Goal: Transaction & Acquisition: Obtain resource

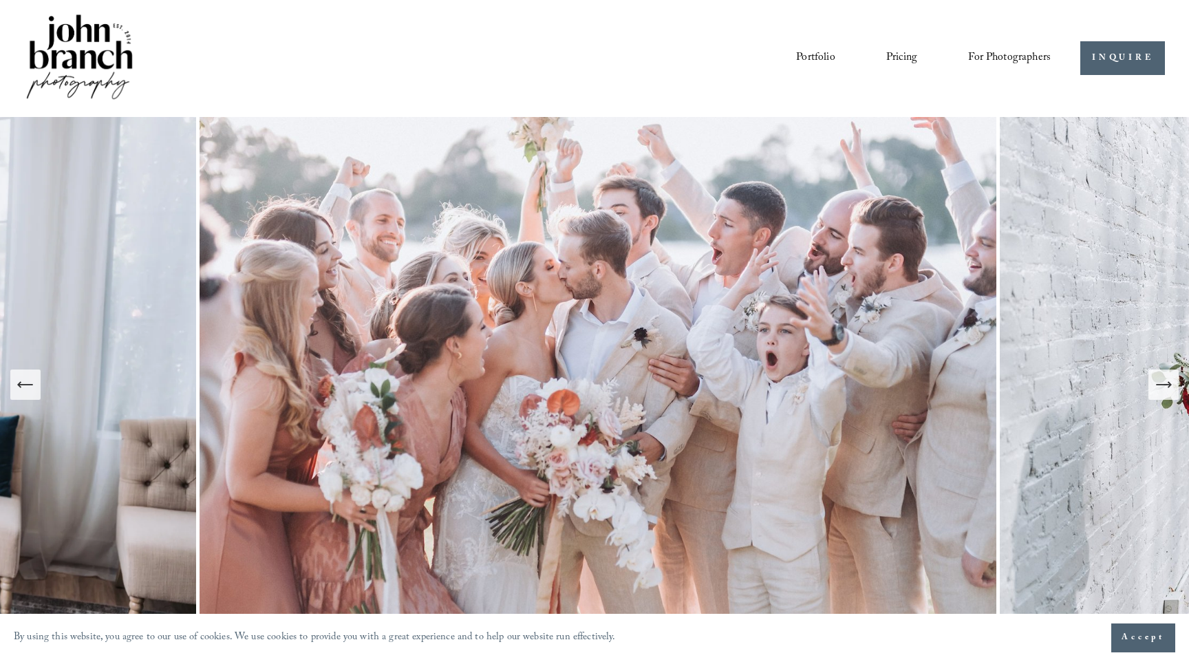
click at [1157, 386] on icon "Next Slide" at bounding box center [1163, 384] width 19 height 19
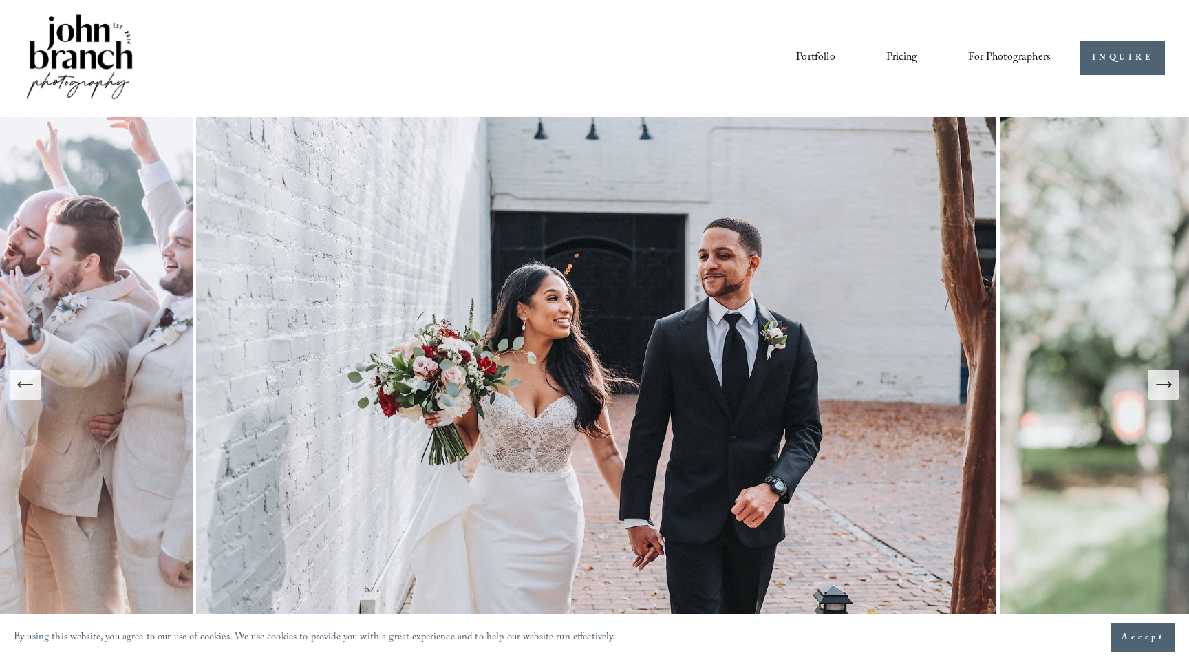
click at [1157, 386] on icon "Next Slide" at bounding box center [1163, 384] width 19 height 19
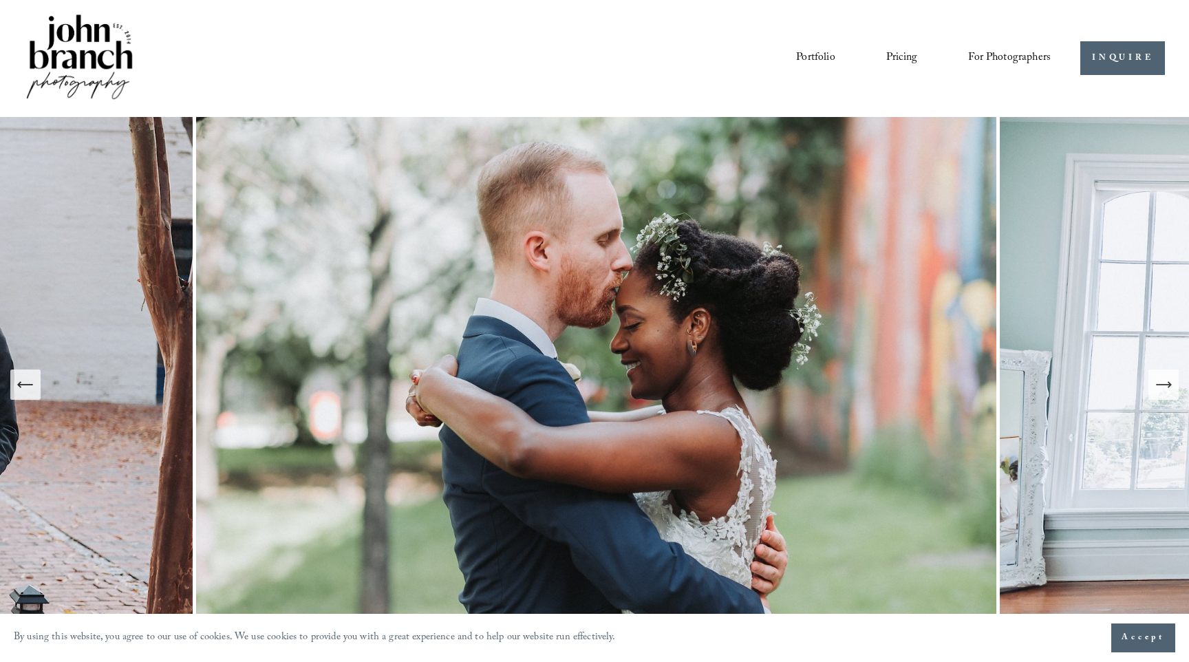
click at [1157, 386] on icon "Next Slide" at bounding box center [1163, 384] width 19 height 19
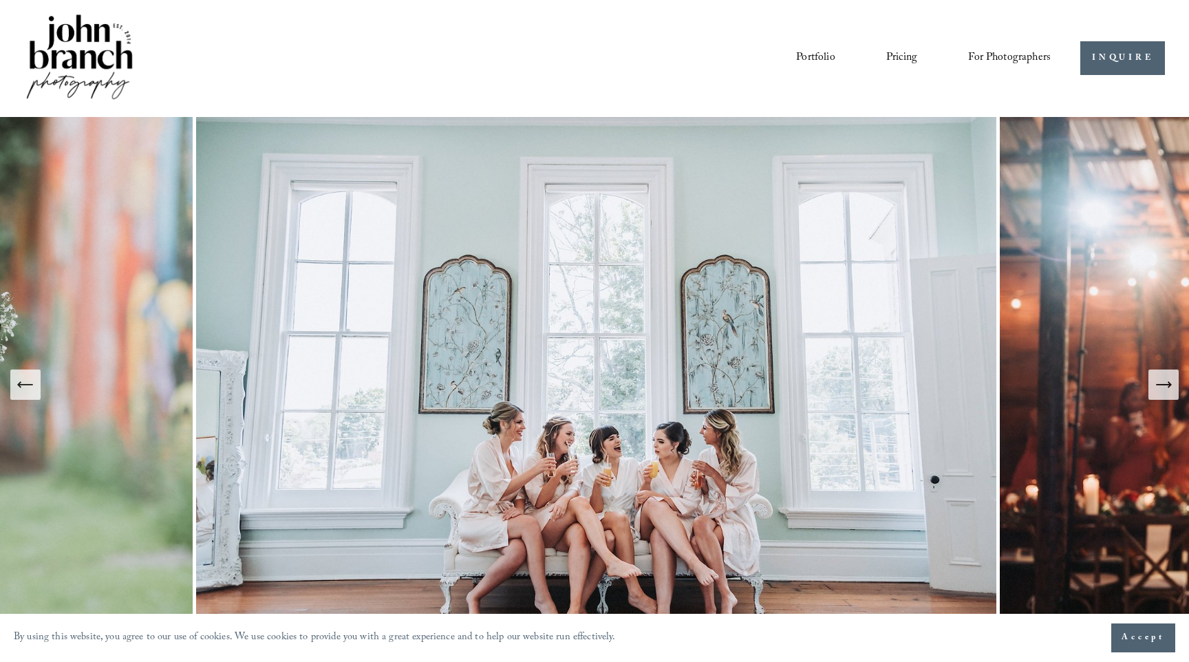
click at [1157, 385] on icon "Next Slide" at bounding box center [1163, 384] width 19 height 19
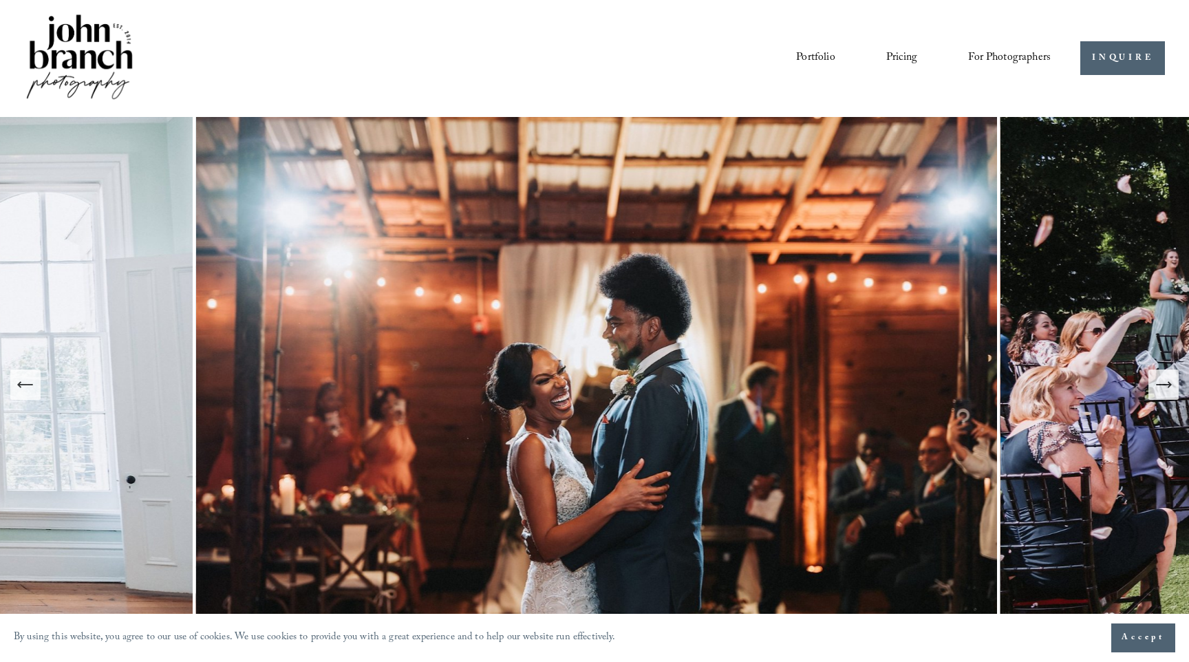
click at [1157, 385] on icon "Next Slide" at bounding box center [1163, 384] width 19 height 19
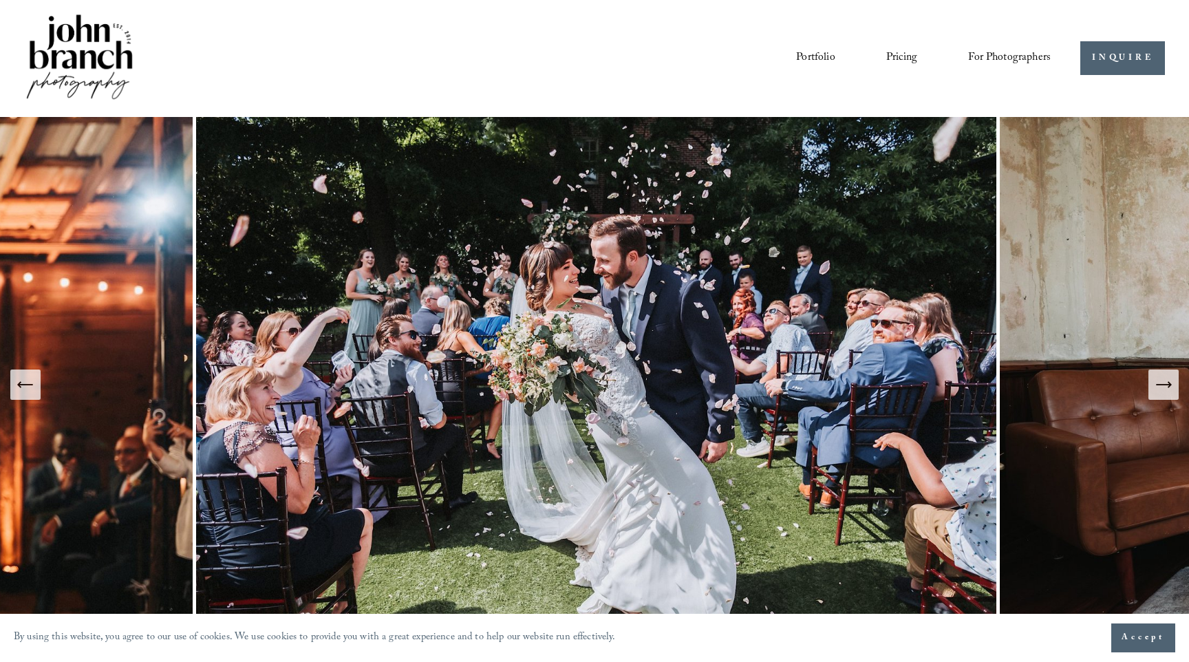
click at [1157, 385] on icon "Next Slide" at bounding box center [1163, 384] width 19 height 19
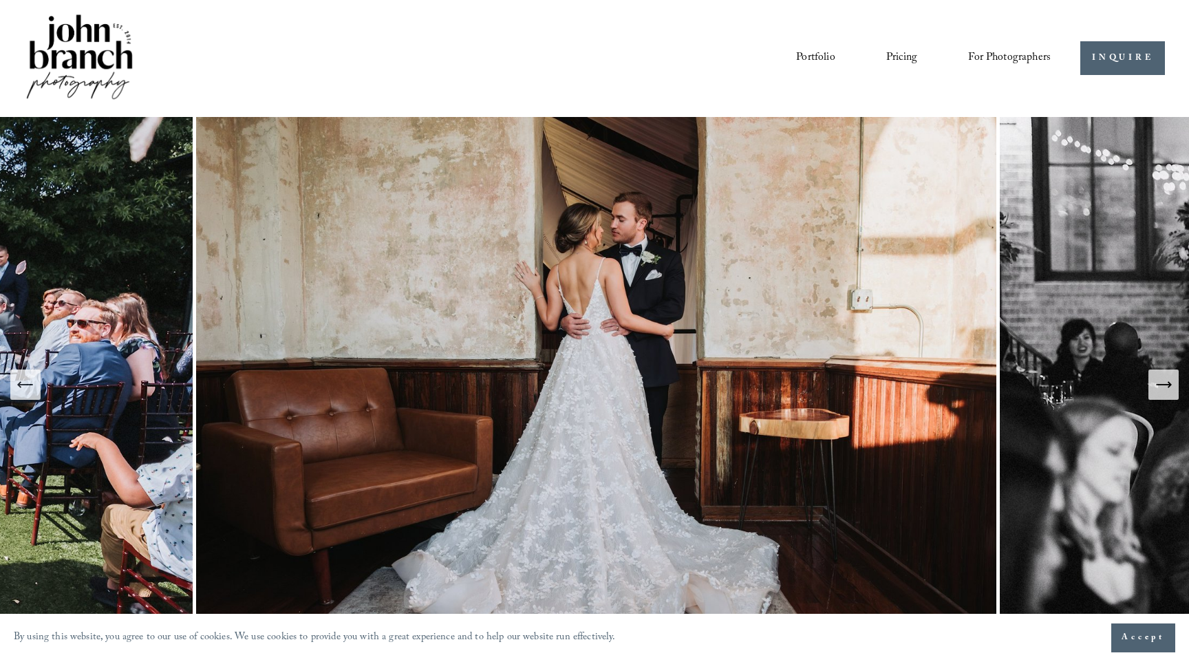
click at [1157, 385] on icon "Next Slide" at bounding box center [1163, 384] width 19 height 19
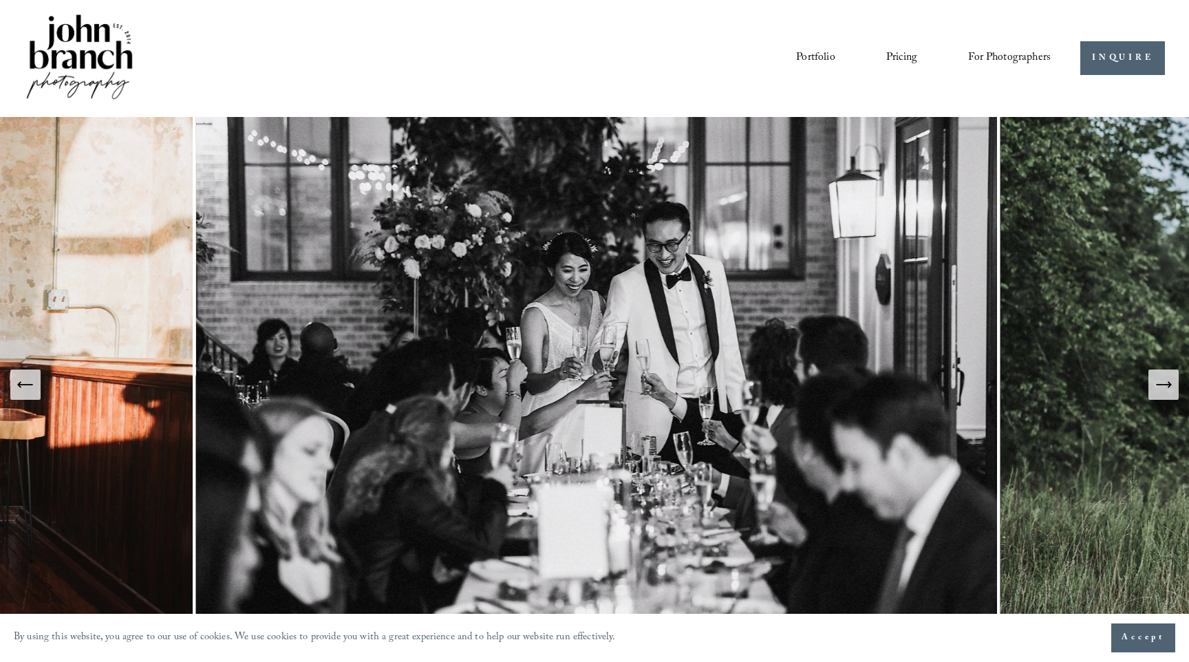
click at [1157, 385] on icon "Next Slide" at bounding box center [1163, 384] width 19 height 19
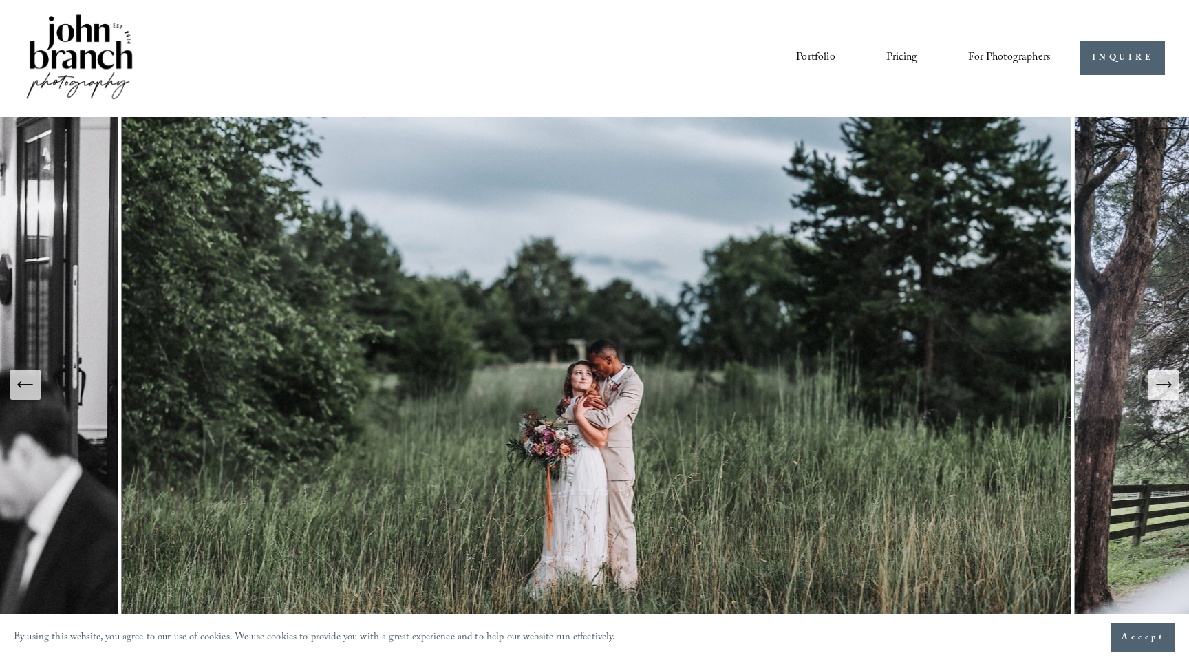
click at [1157, 385] on icon "Next Slide" at bounding box center [1163, 384] width 19 height 19
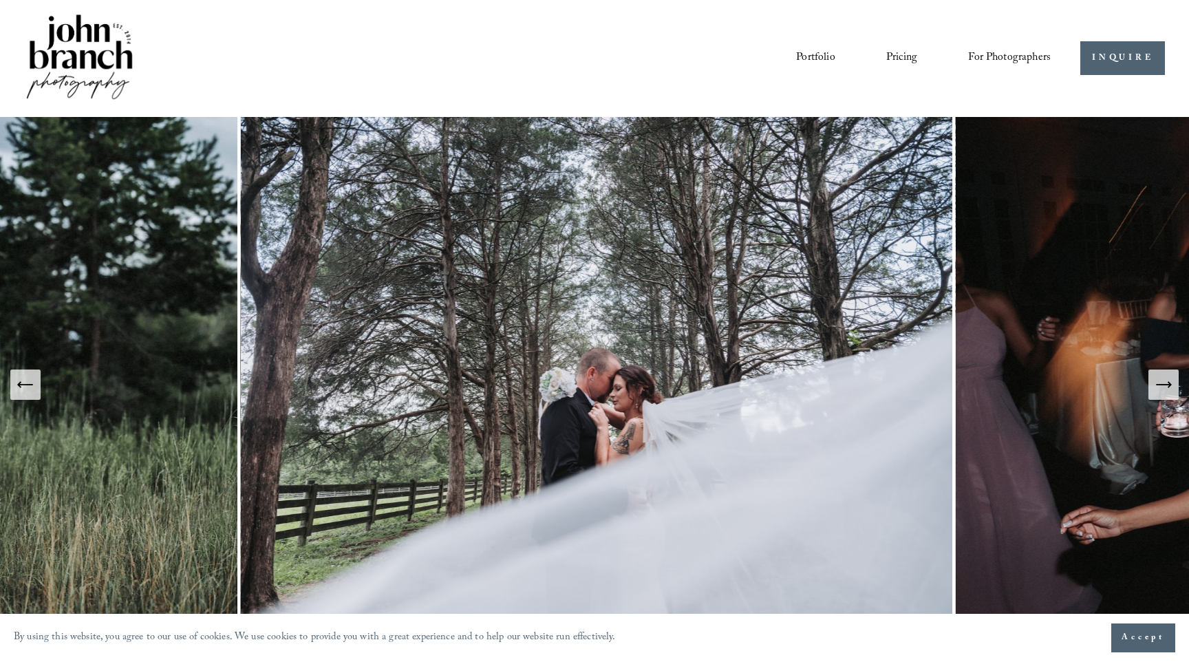
click at [1157, 385] on icon "Next Slide" at bounding box center [1163, 384] width 19 height 19
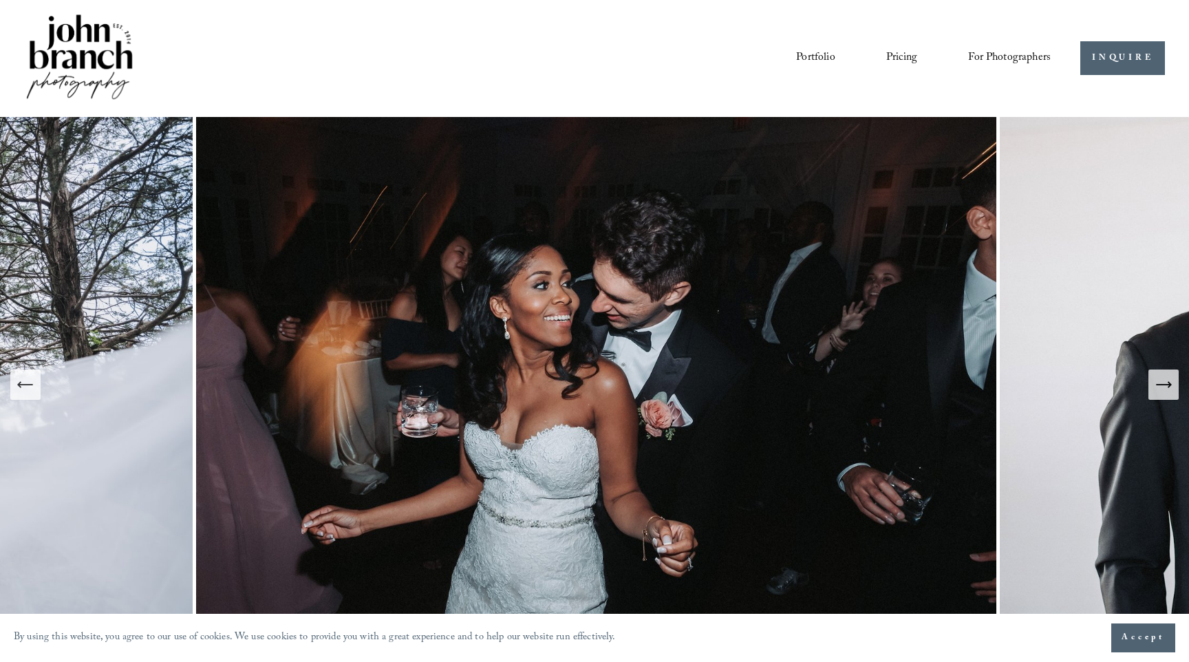
click at [0, 0] on span "Presets" at bounding box center [0, 0] width 0 height 0
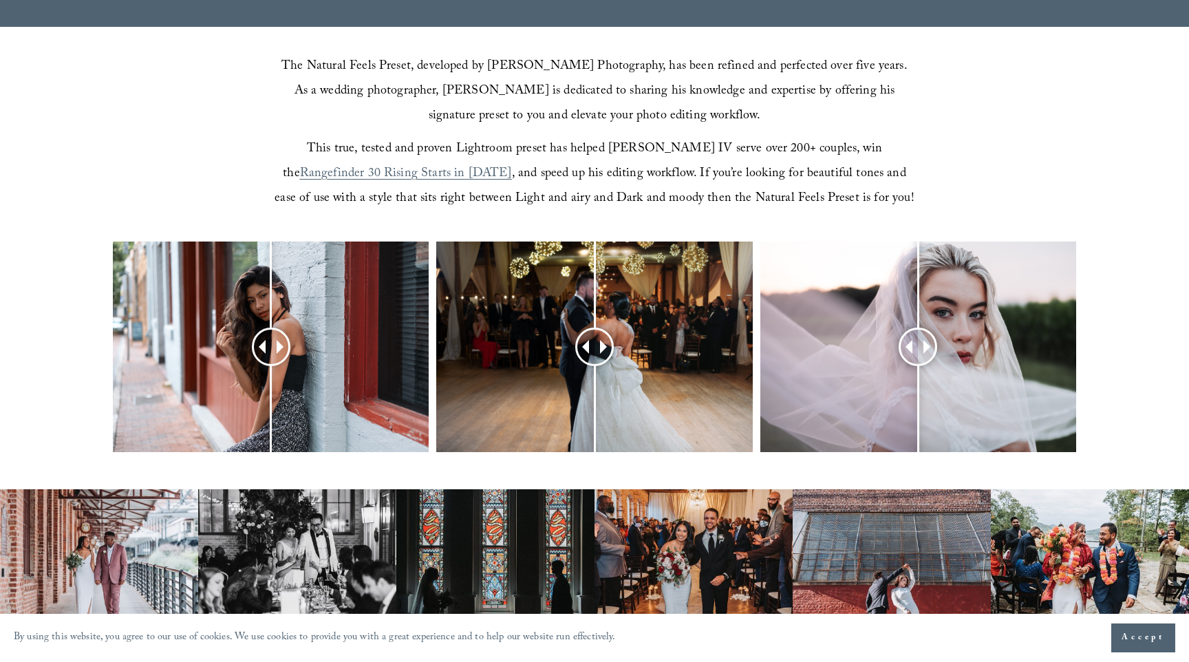
scroll to position [475, 0]
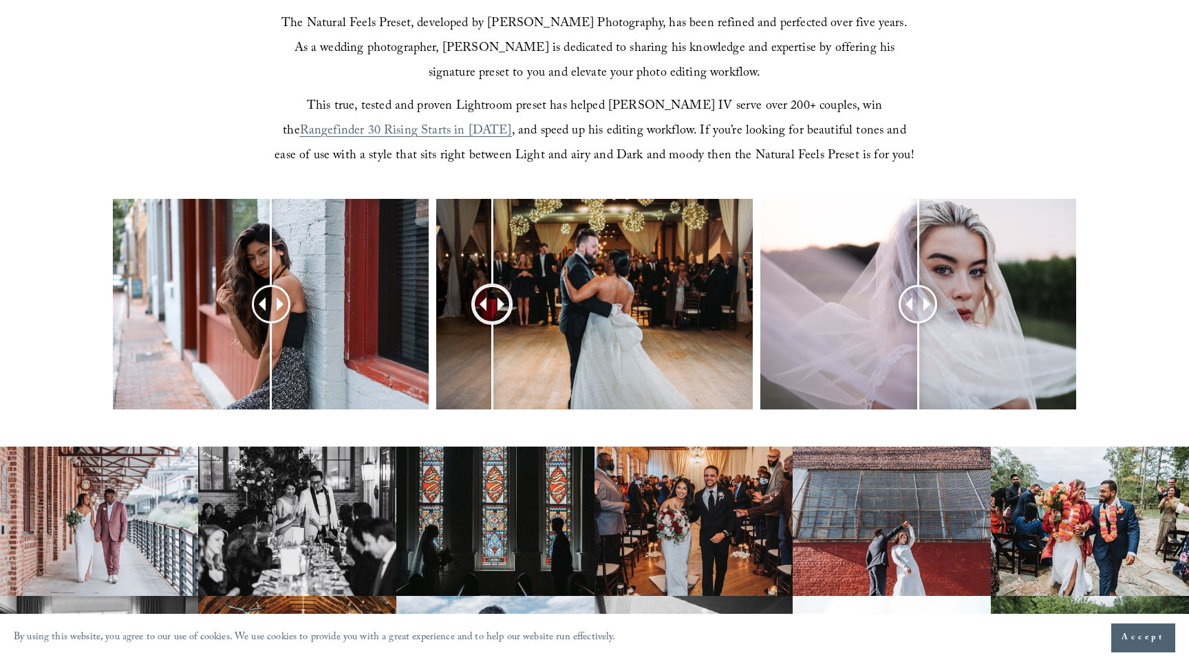
drag, startPoint x: 593, startPoint y: 303, endPoint x: 493, endPoint y: 343, distance: 108.1
click at [492, 321] on div at bounding box center [491, 303] width 35 height 35
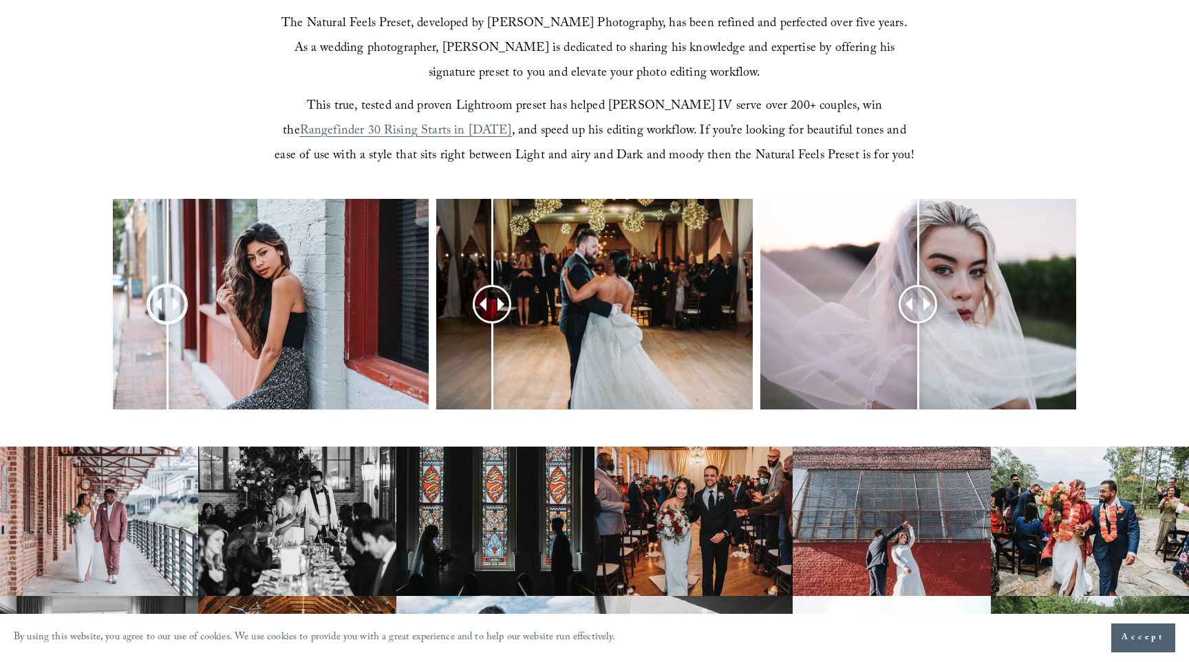
drag, startPoint x: 264, startPoint y: 303, endPoint x: 167, endPoint y: 310, distance: 97.2
click at [167, 310] on div at bounding box center [167, 304] width 36 height 36
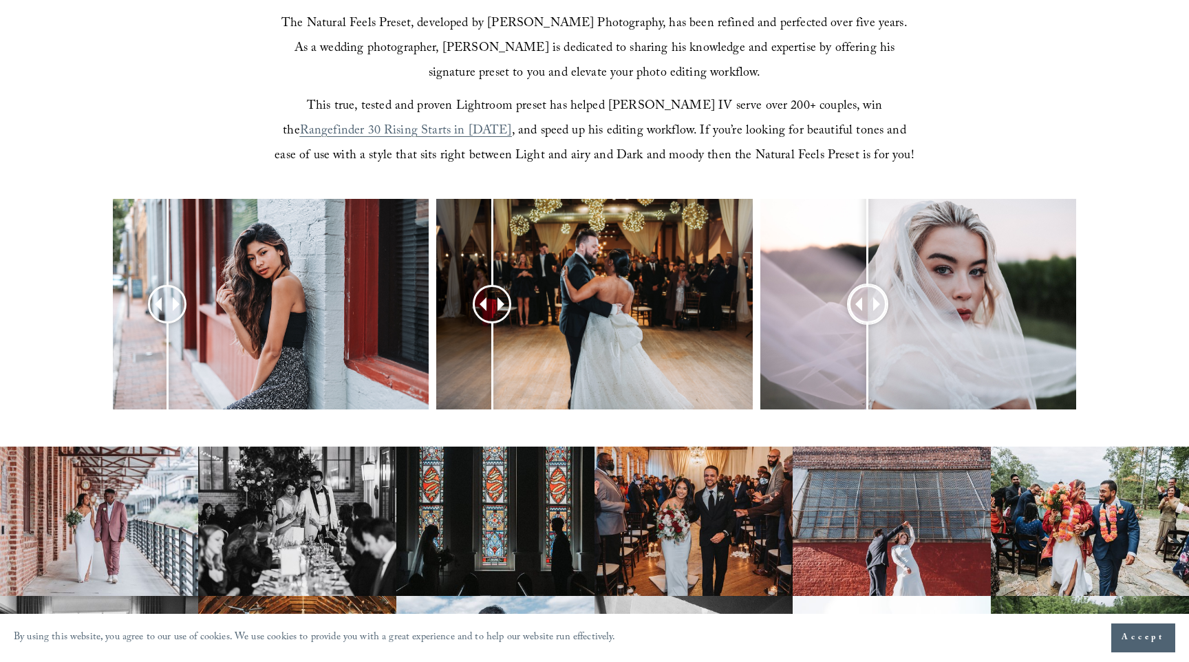
drag, startPoint x: 912, startPoint y: 305, endPoint x: 864, endPoint y: 340, distance: 59.6
click at [864, 321] on div at bounding box center [867, 303] width 35 height 35
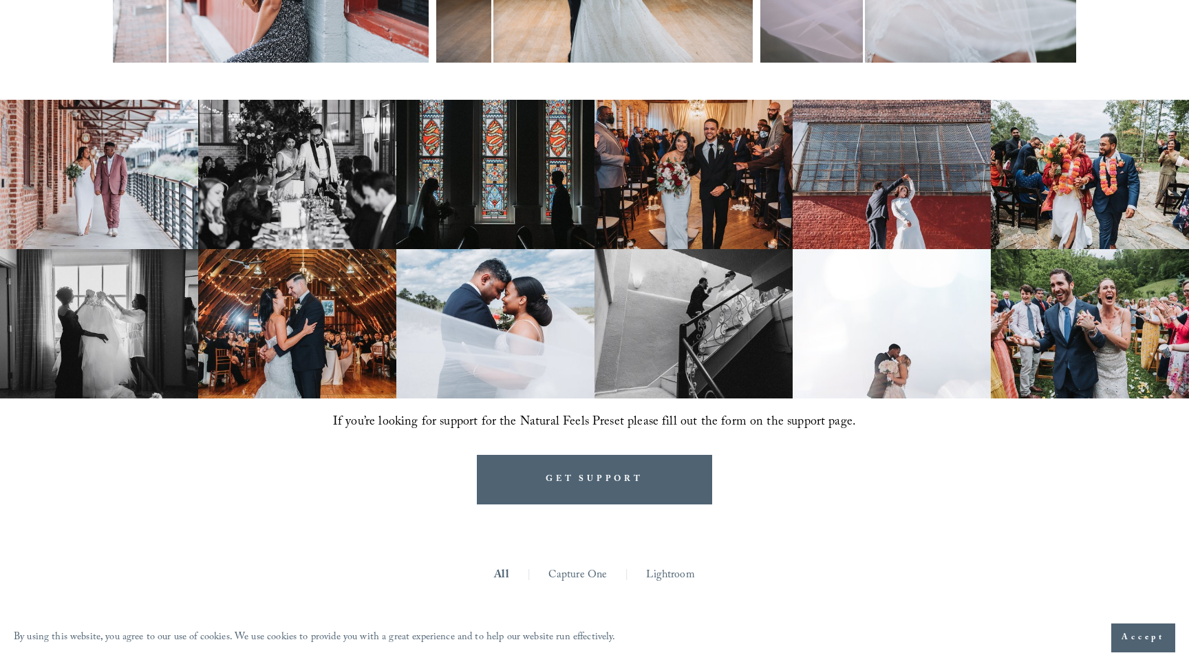
scroll to position [826, 0]
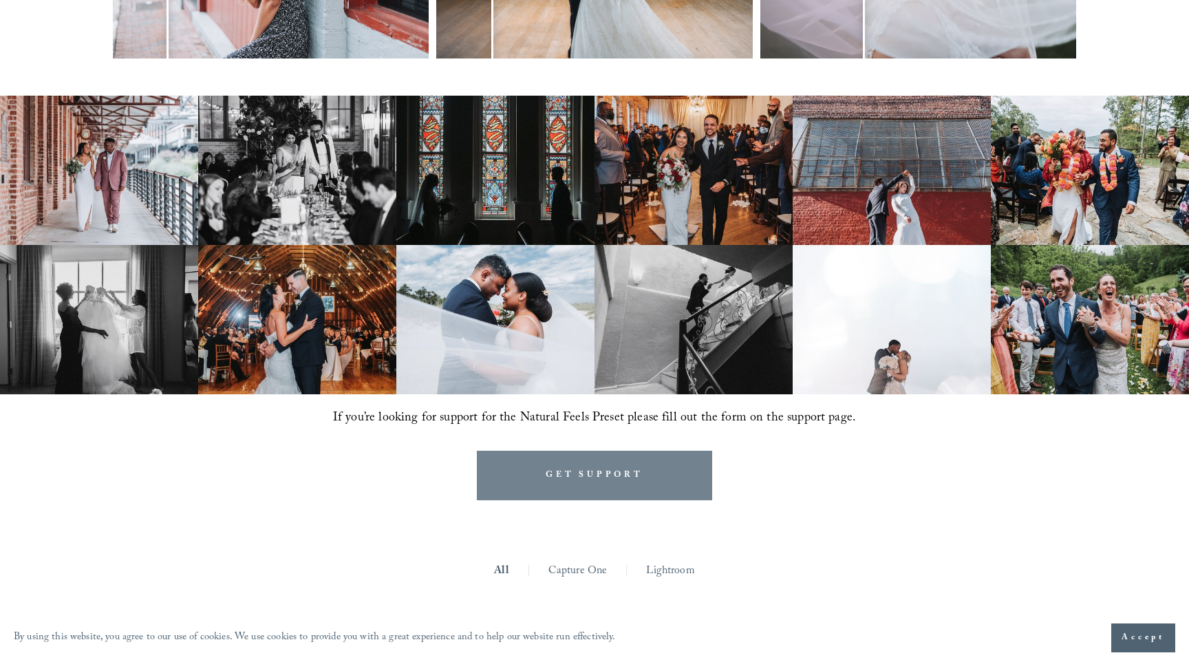
click at [616, 480] on link "GET SUPPORT" at bounding box center [594, 475] width 235 height 49
